Goal: Task Accomplishment & Management: Complete application form

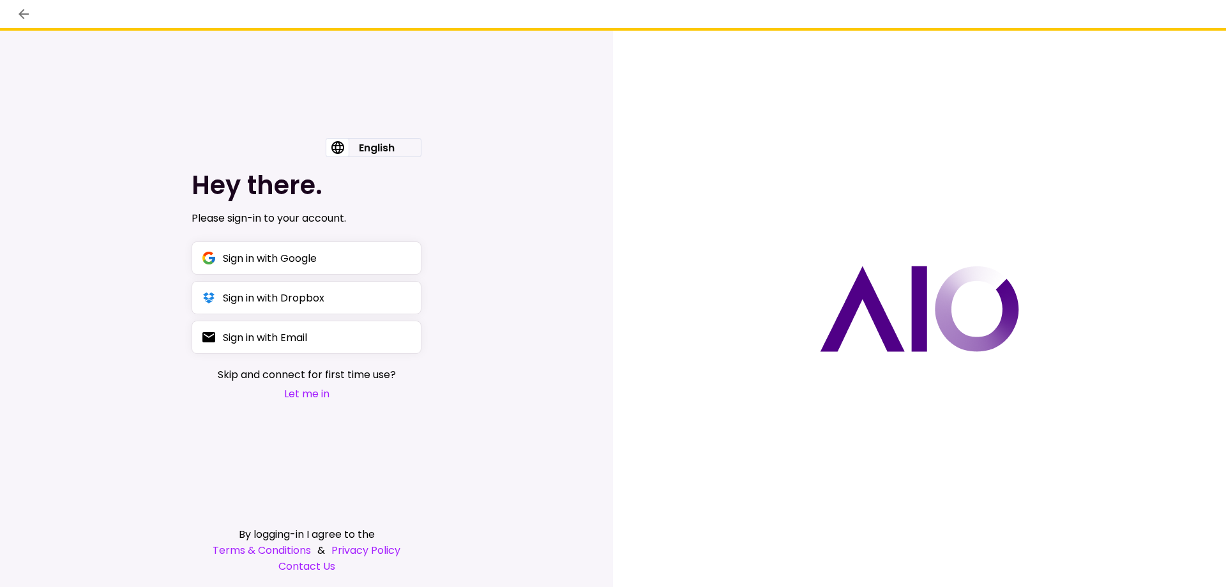
click at [362, 174] on h1 "Hey there." at bounding box center [307, 185] width 230 height 31
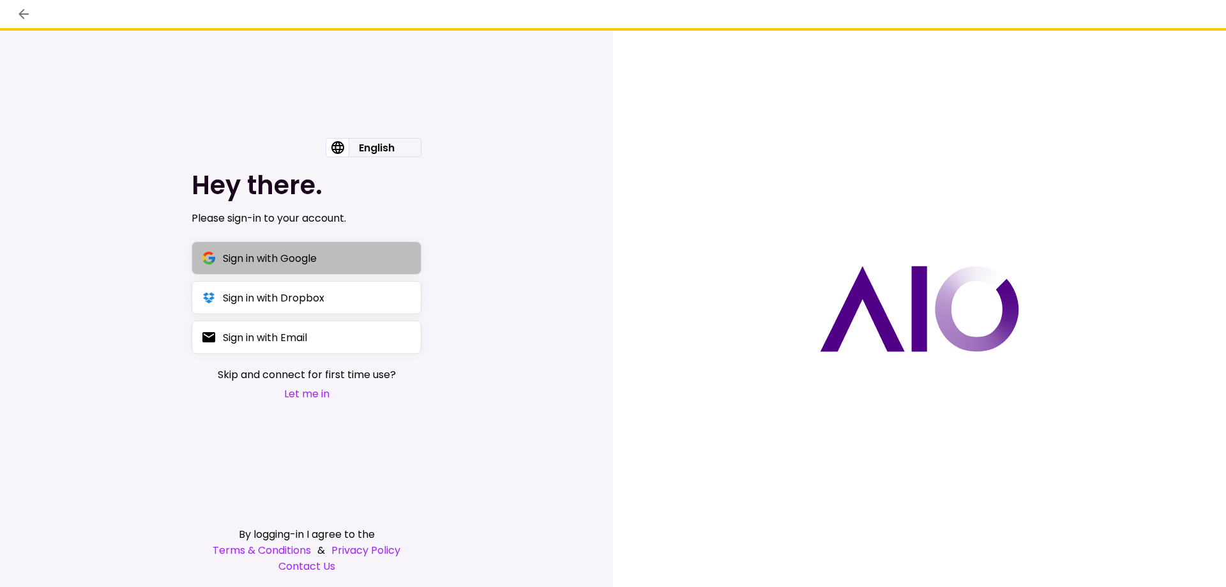
click at [294, 249] on button "Sign in with Google" at bounding box center [307, 257] width 230 height 33
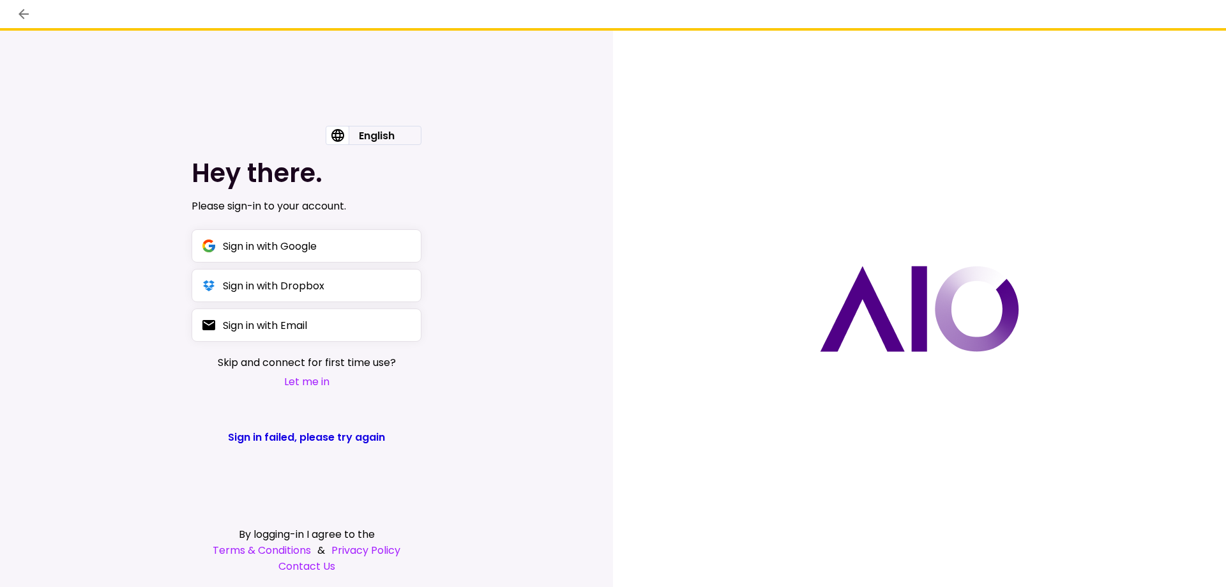
click at [604, 230] on div "English English עברית Hey there. Please sign-in to your account. Sign in with G…" at bounding box center [306, 309] width 613 height 556
click at [276, 242] on div "Sign in with Google" at bounding box center [270, 246] width 94 height 16
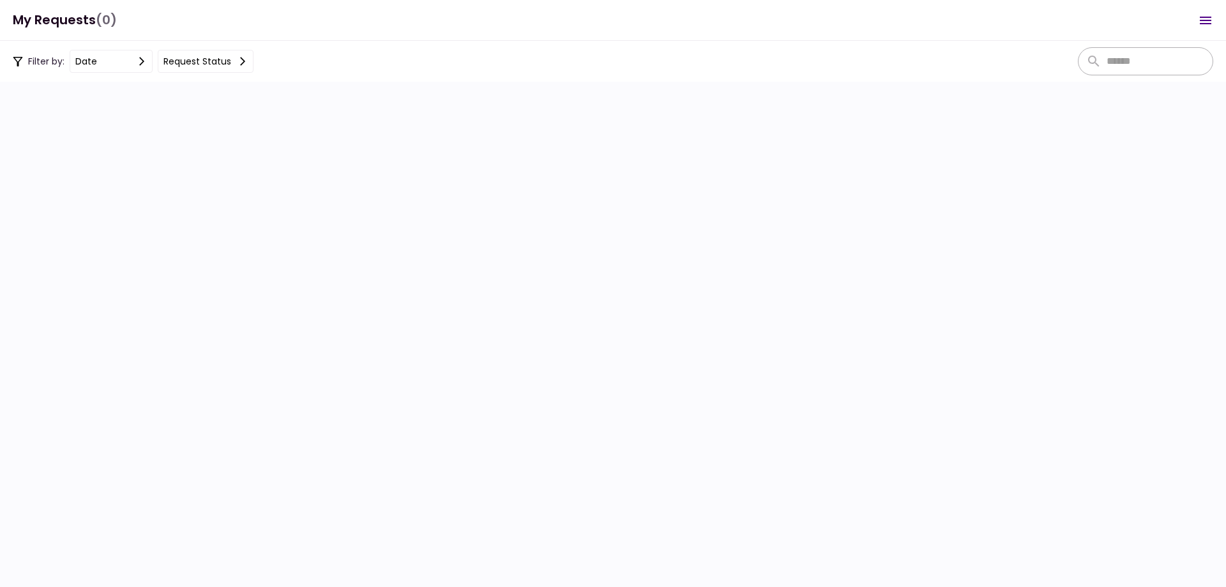
click at [159, 169] on section at bounding box center [613, 334] width 1226 height 505
click at [48, 17] on h1 "My Requests (0)" at bounding box center [65, 20] width 104 height 26
click at [93, 117] on section at bounding box center [613, 334] width 1226 height 505
click at [59, 58] on div at bounding box center [613, 293] width 1226 height 587
click at [82, 73] on div at bounding box center [613, 293] width 1226 height 587
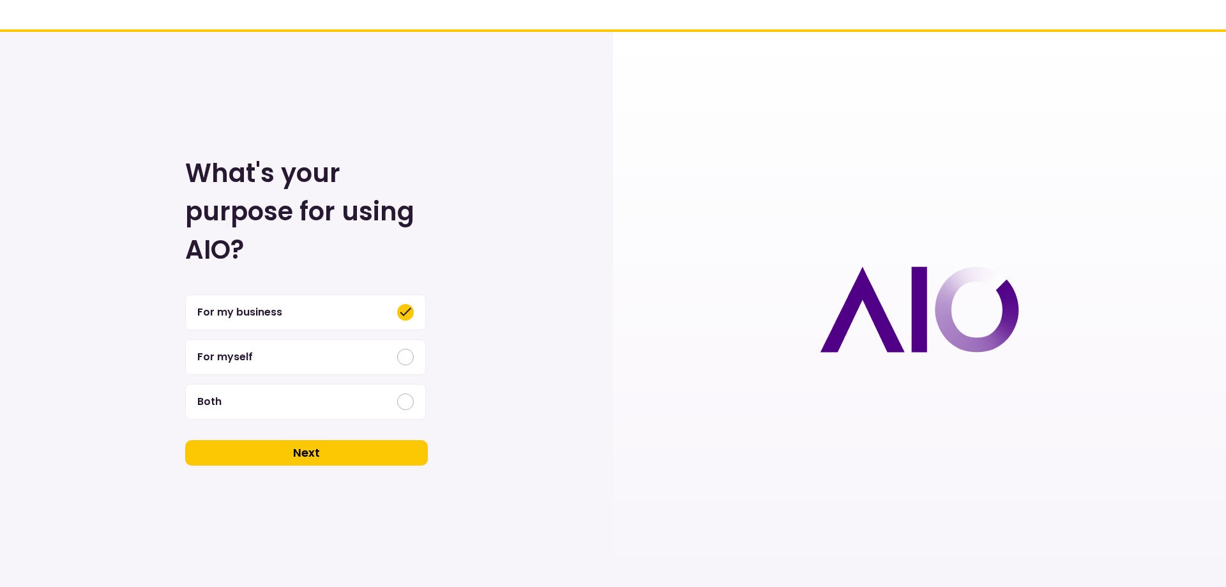
click at [310, 448] on button "Next" at bounding box center [306, 453] width 243 height 26
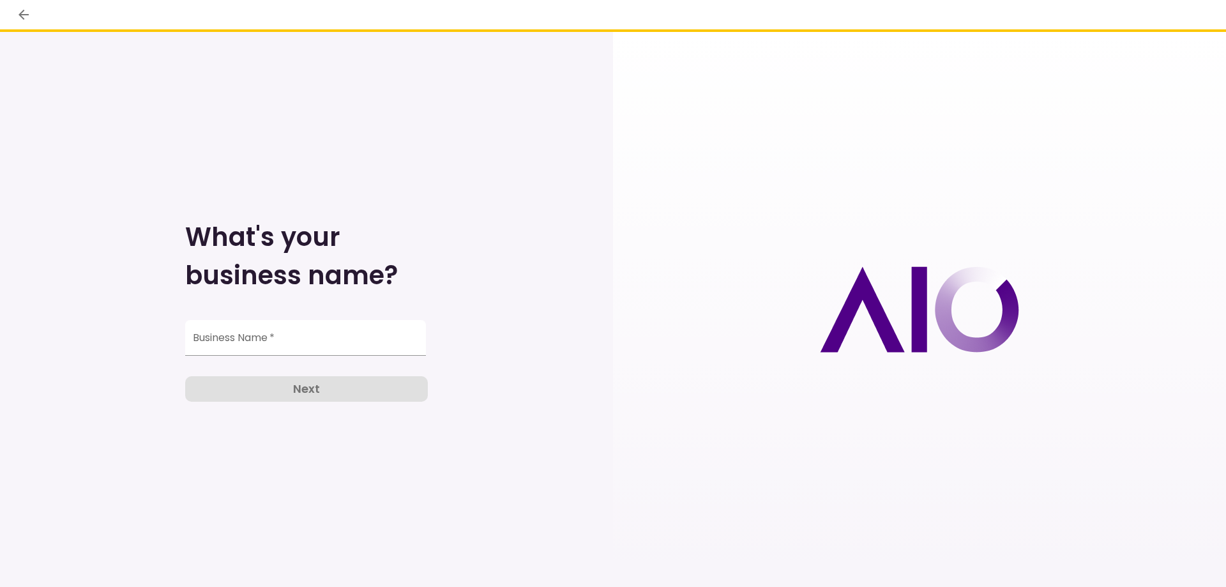
click at [250, 342] on input "Business Name   *" at bounding box center [305, 338] width 241 height 36
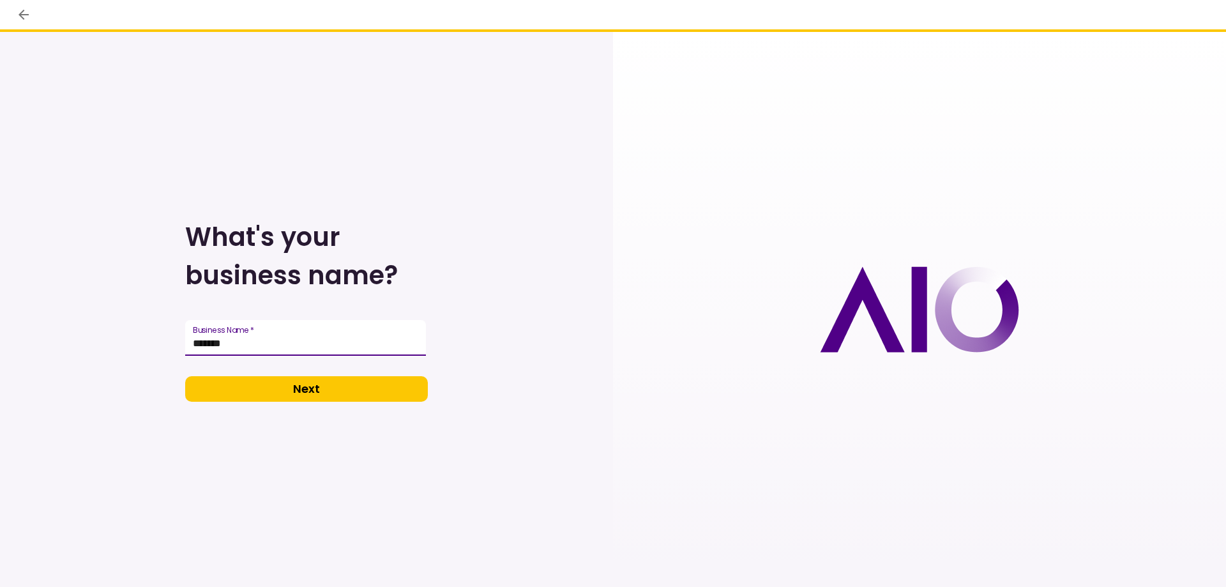
type input "*******"
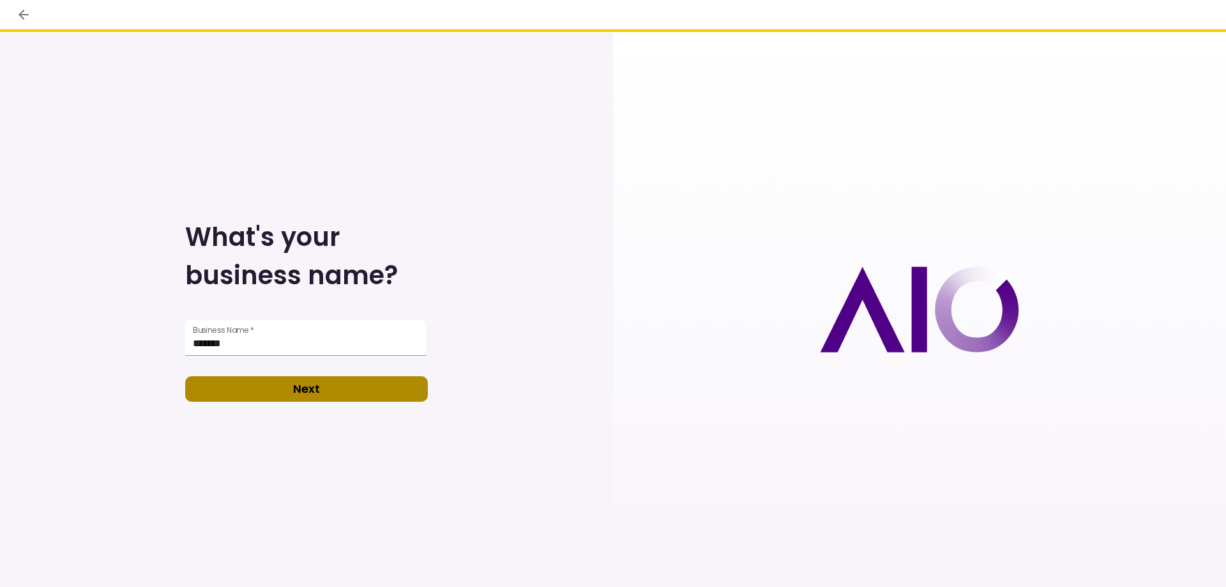
click at [298, 388] on button "Next" at bounding box center [306, 389] width 243 height 26
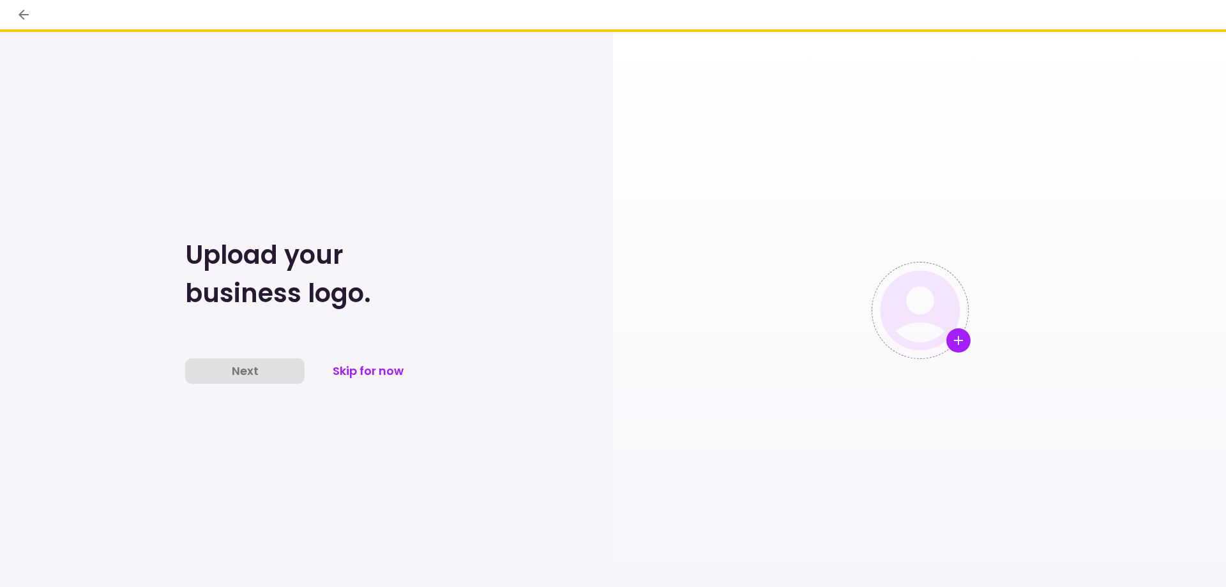
click at [481, 326] on div "Upload your business logo. Next Skip for now" at bounding box center [306, 309] width 613 height 555
click at [376, 370] on button "Skip for now" at bounding box center [367, 371] width 119 height 26
